Goal: Task Accomplishment & Management: Use online tool/utility

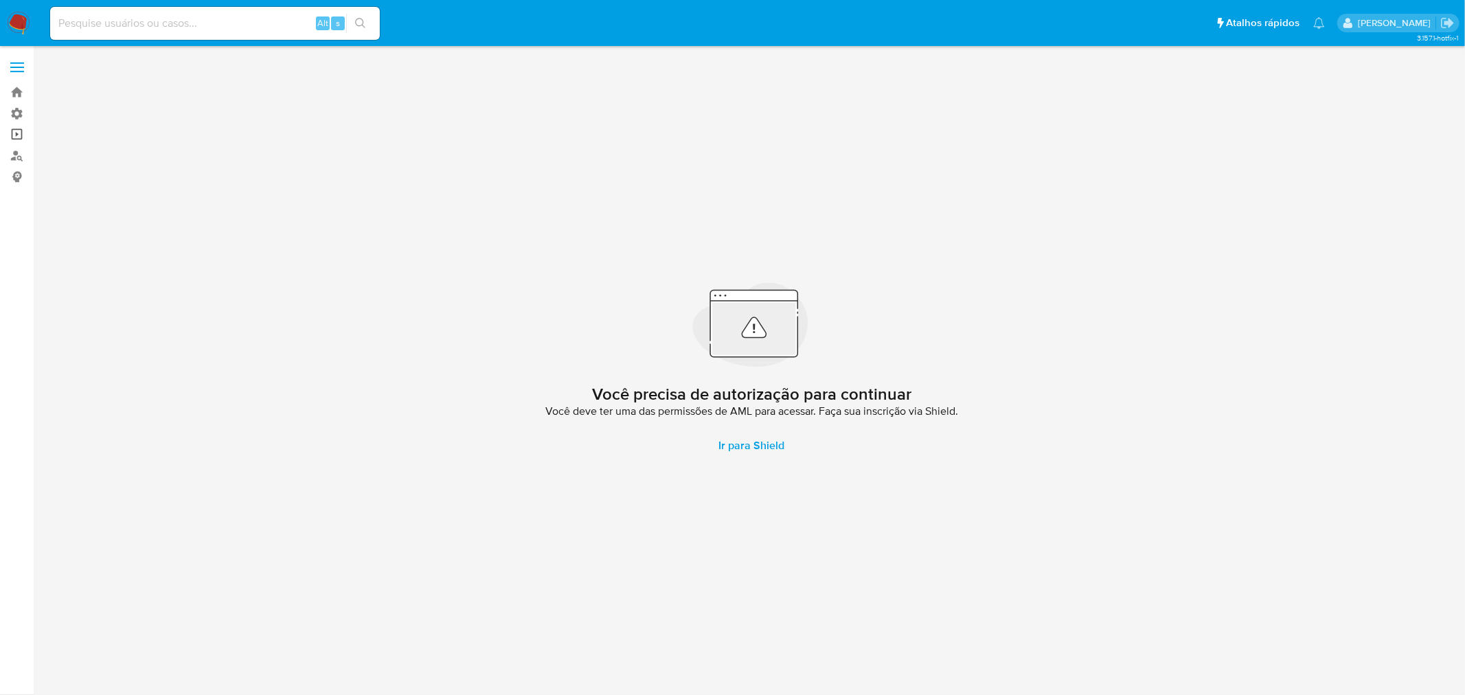
click at [21, 136] on link "Operações em massa" at bounding box center [81, 134] width 163 height 21
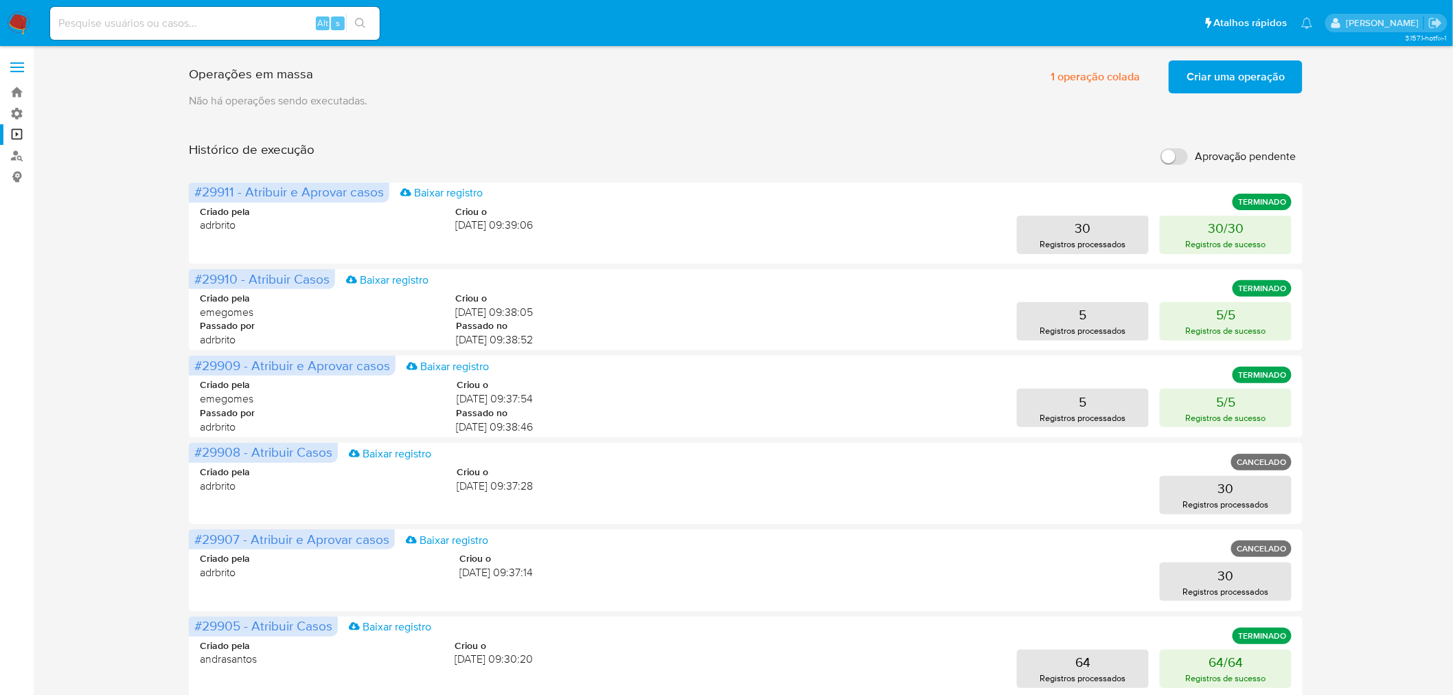
click at [1202, 79] on span "Criar uma operação" at bounding box center [1236, 77] width 98 height 30
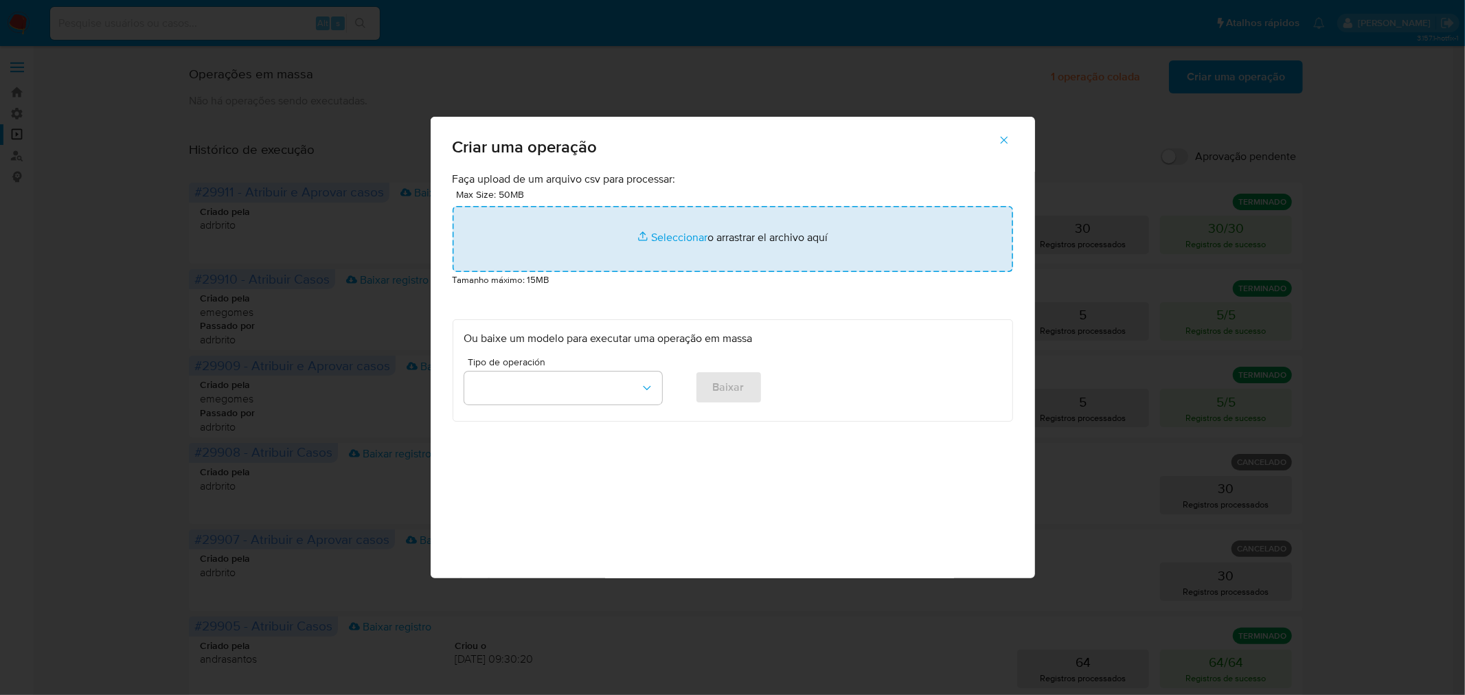
click at [723, 224] on input "file" at bounding box center [733, 239] width 560 height 66
type input "C:\fakepath\bquxjob_493b4e28_198f5e4fcaf.csv"
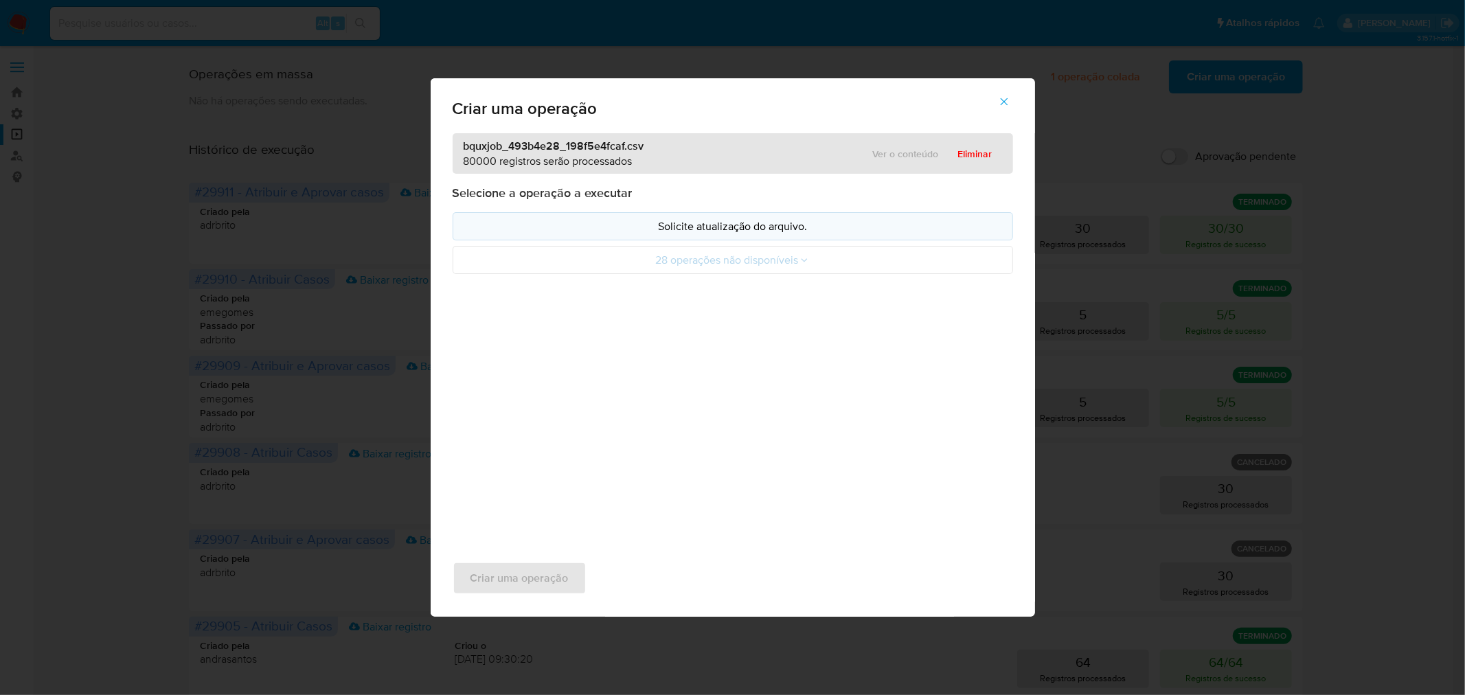
click at [732, 230] on p "Solicite atualização do arquivo." at bounding box center [732, 226] width 537 height 16
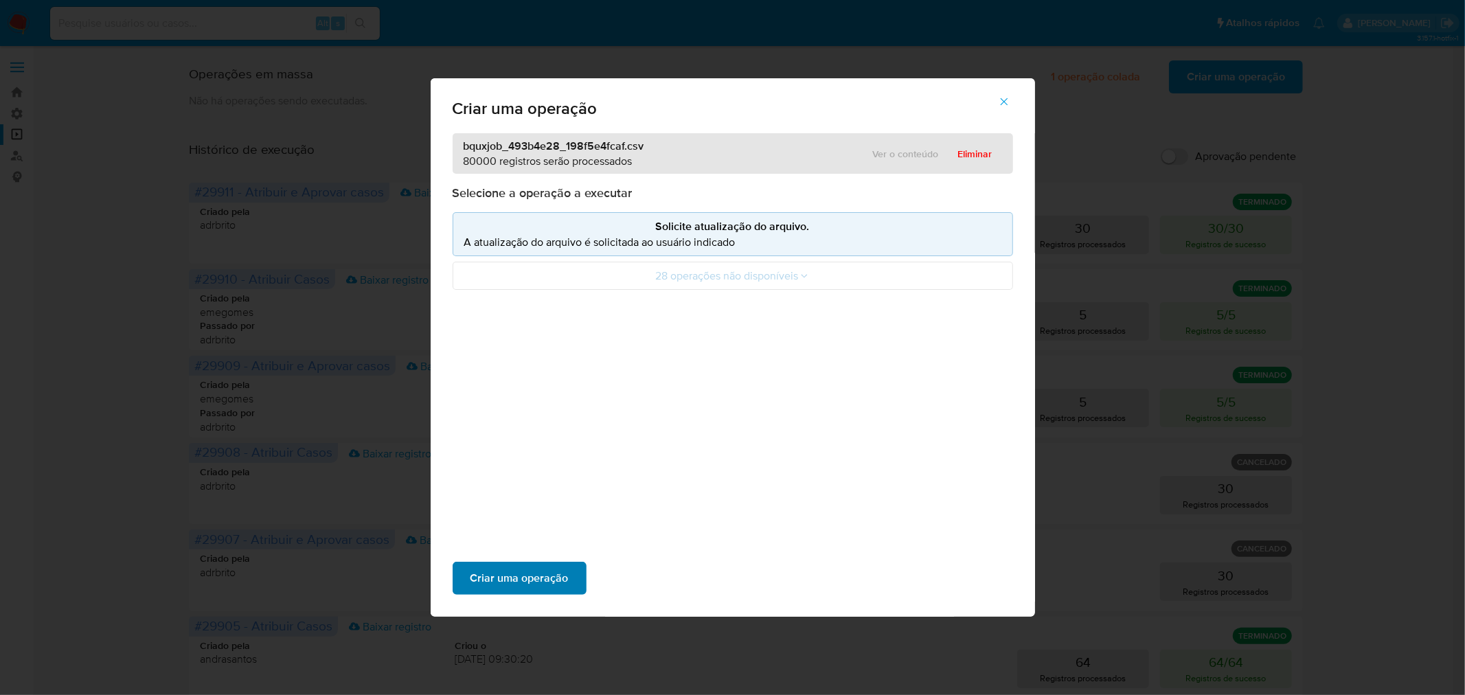
click at [525, 569] on span "Criar uma operação" at bounding box center [519, 578] width 98 height 30
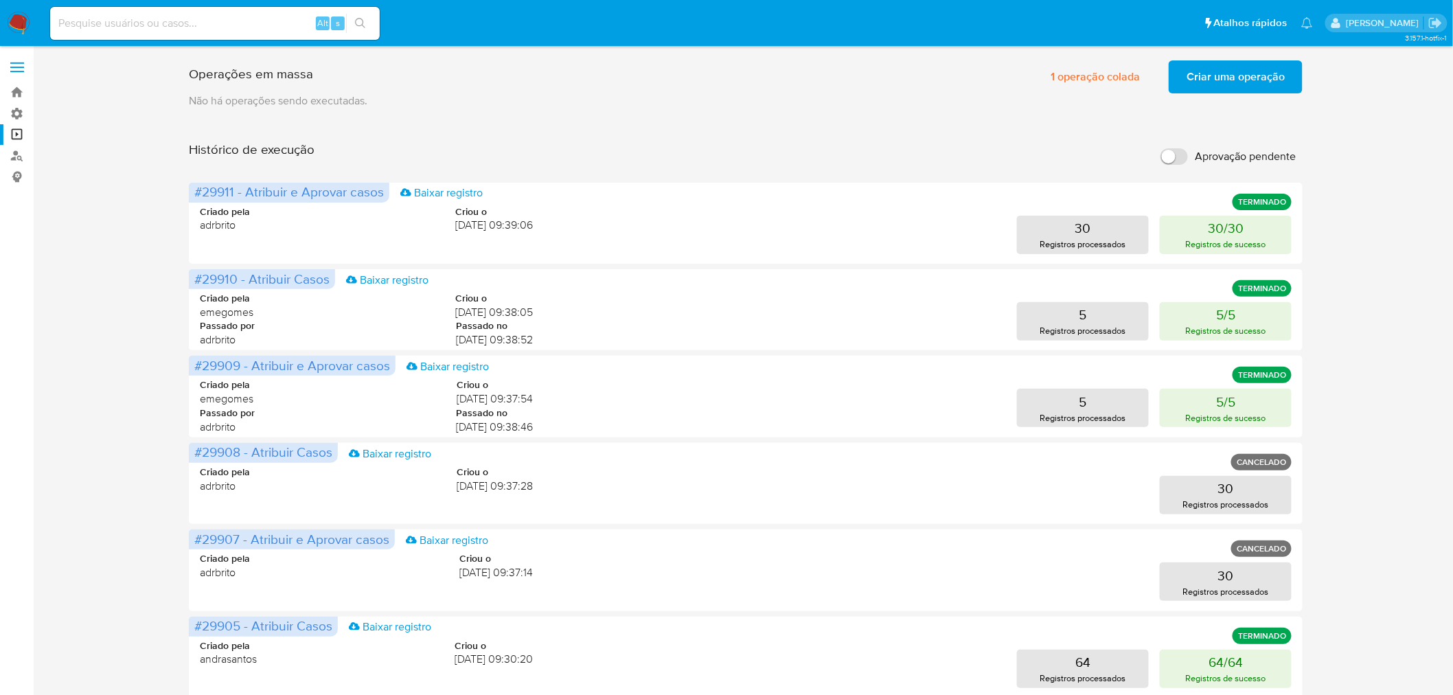
click at [1250, 81] on span "Criar uma operação" at bounding box center [1236, 77] width 98 height 30
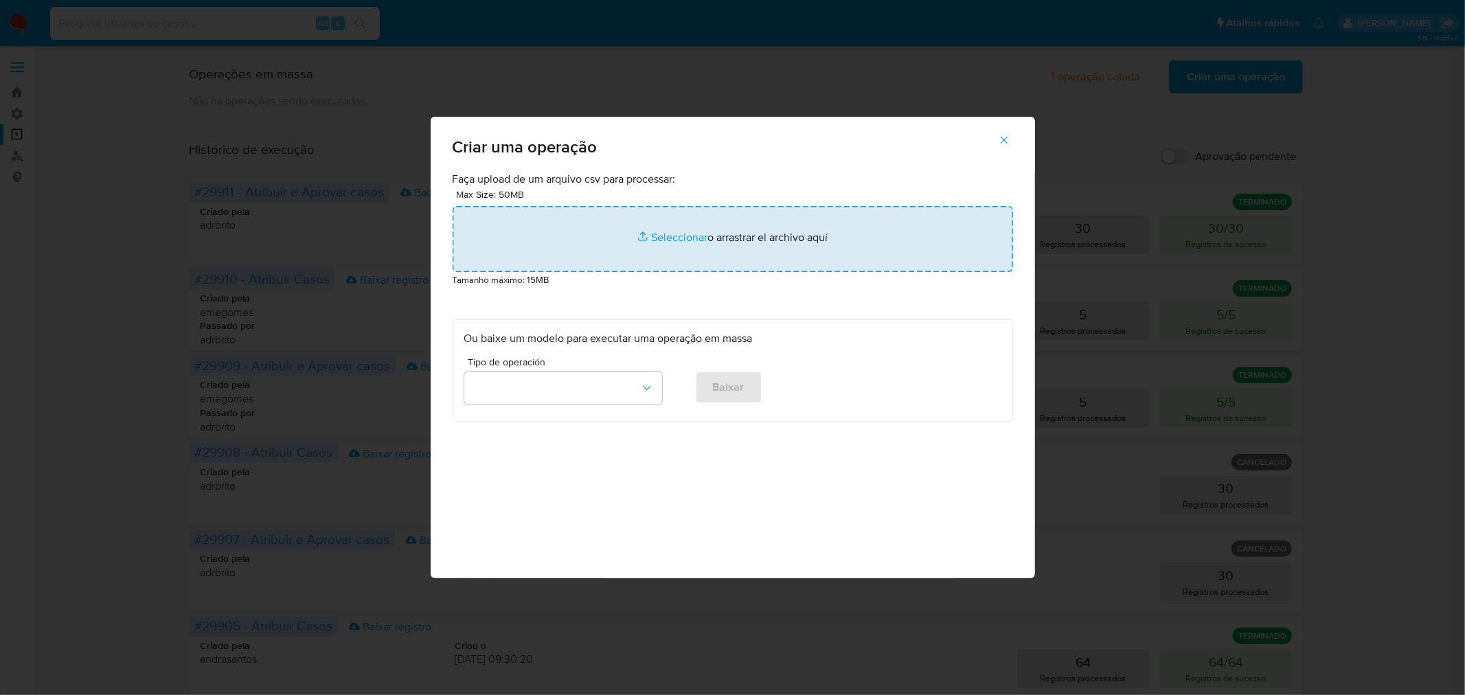
click at [632, 231] on input "file" at bounding box center [733, 239] width 560 height 66
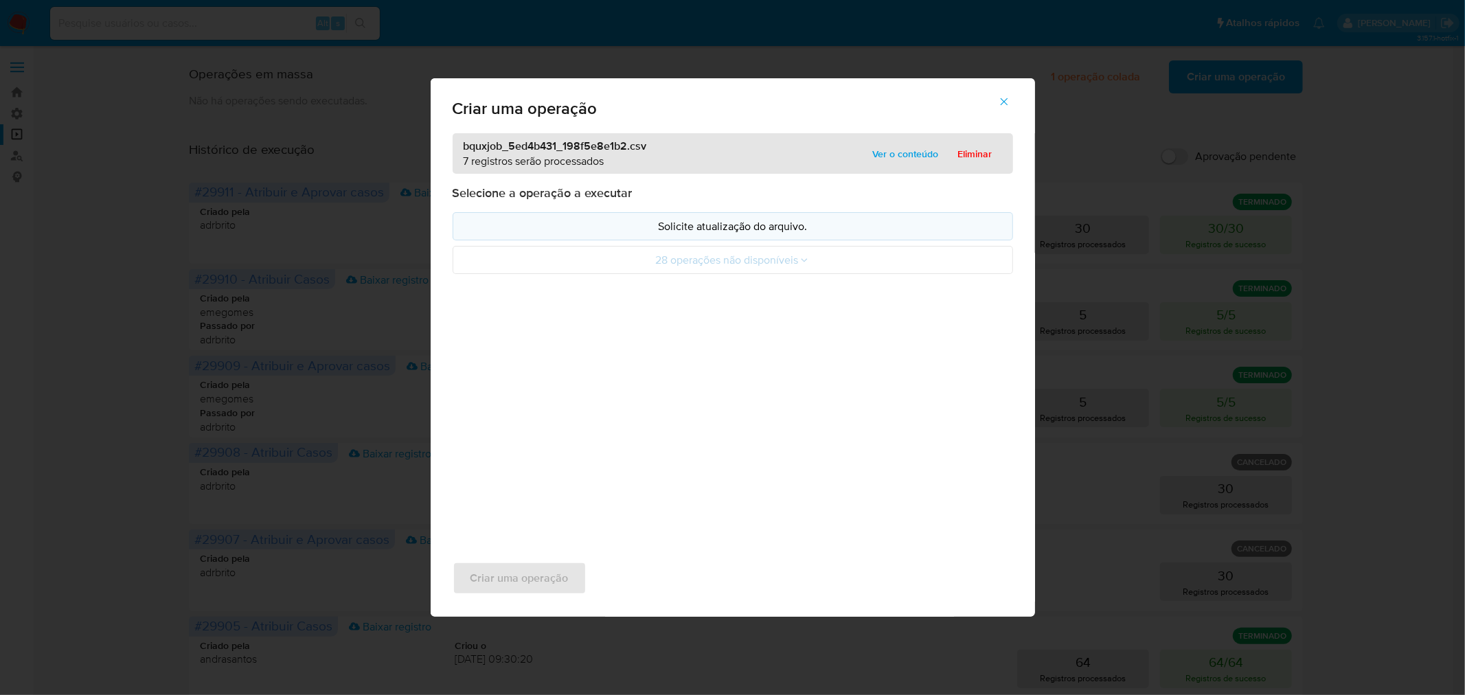
click at [772, 231] on p "Solicite atualização do arquivo." at bounding box center [732, 226] width 537 height 16
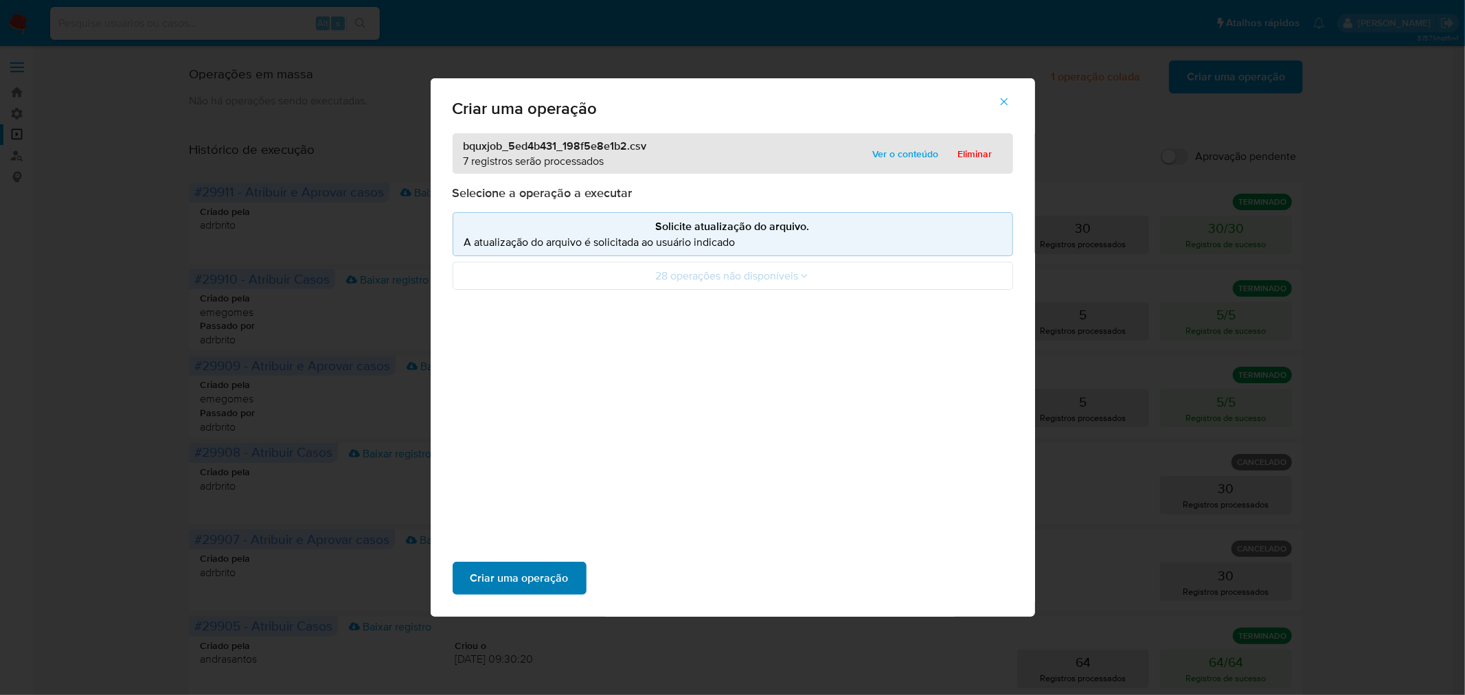
click at [532, 591] on span "Criar uma operação" at bounding box center [519, 578] width 98 height 30
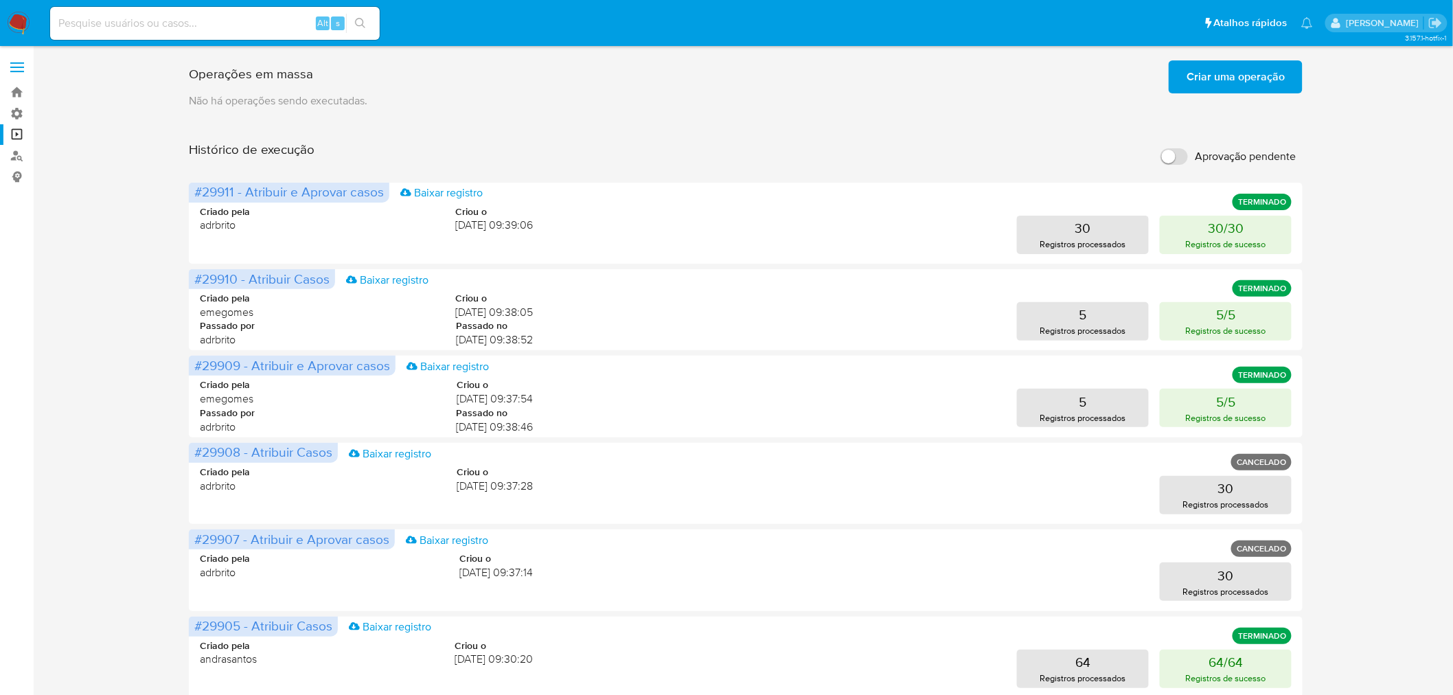
click at [1179, 155] on input "Aprovação pendente" at bounding box center [1174, 156] width 27 height 16
checkbox input "true"
